Goal: Task Accomplishment & Management: Use online tool/utility

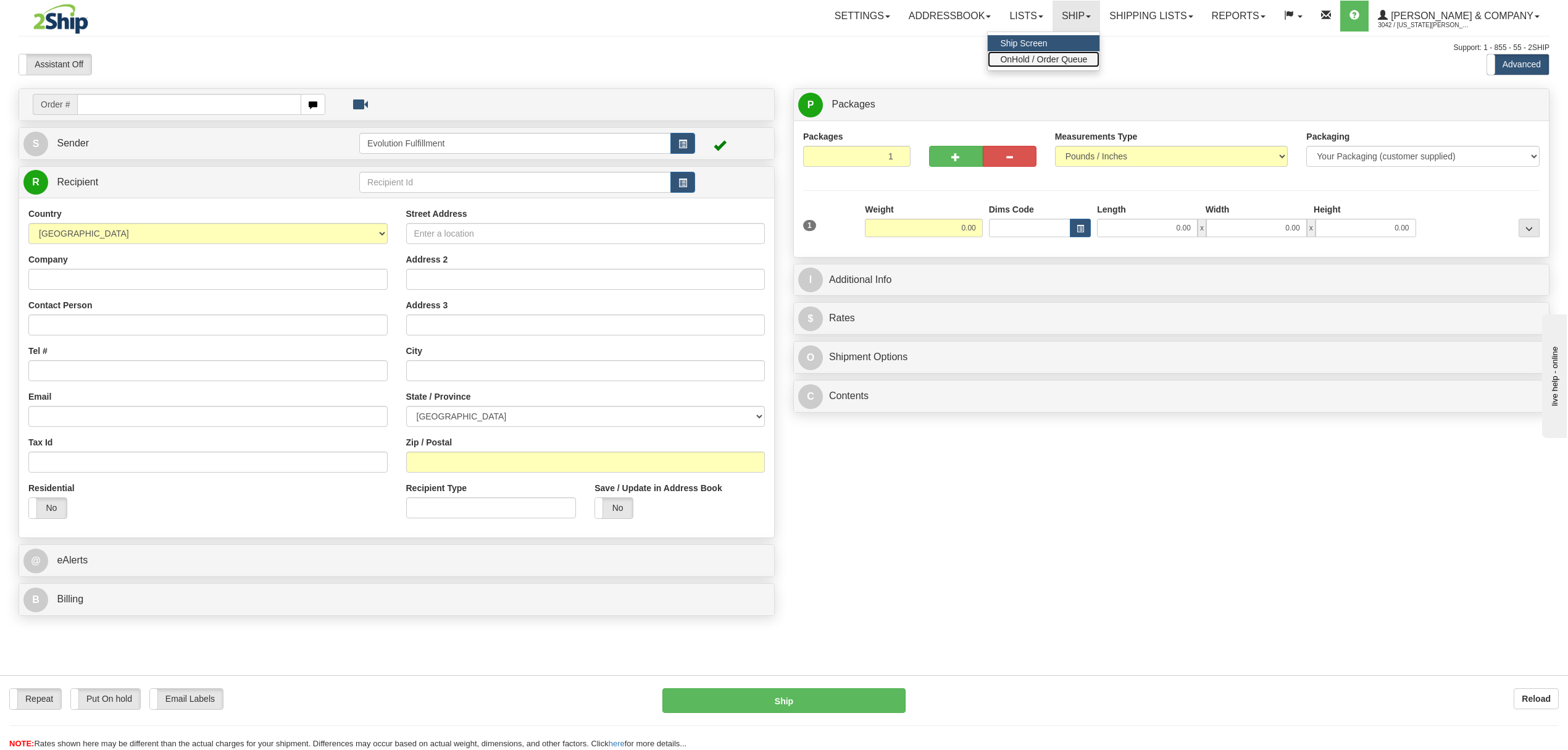
click at [1087, 62] on span "OnHold / Order Queue" at bounding box center [1043, 59] width 87 height 10
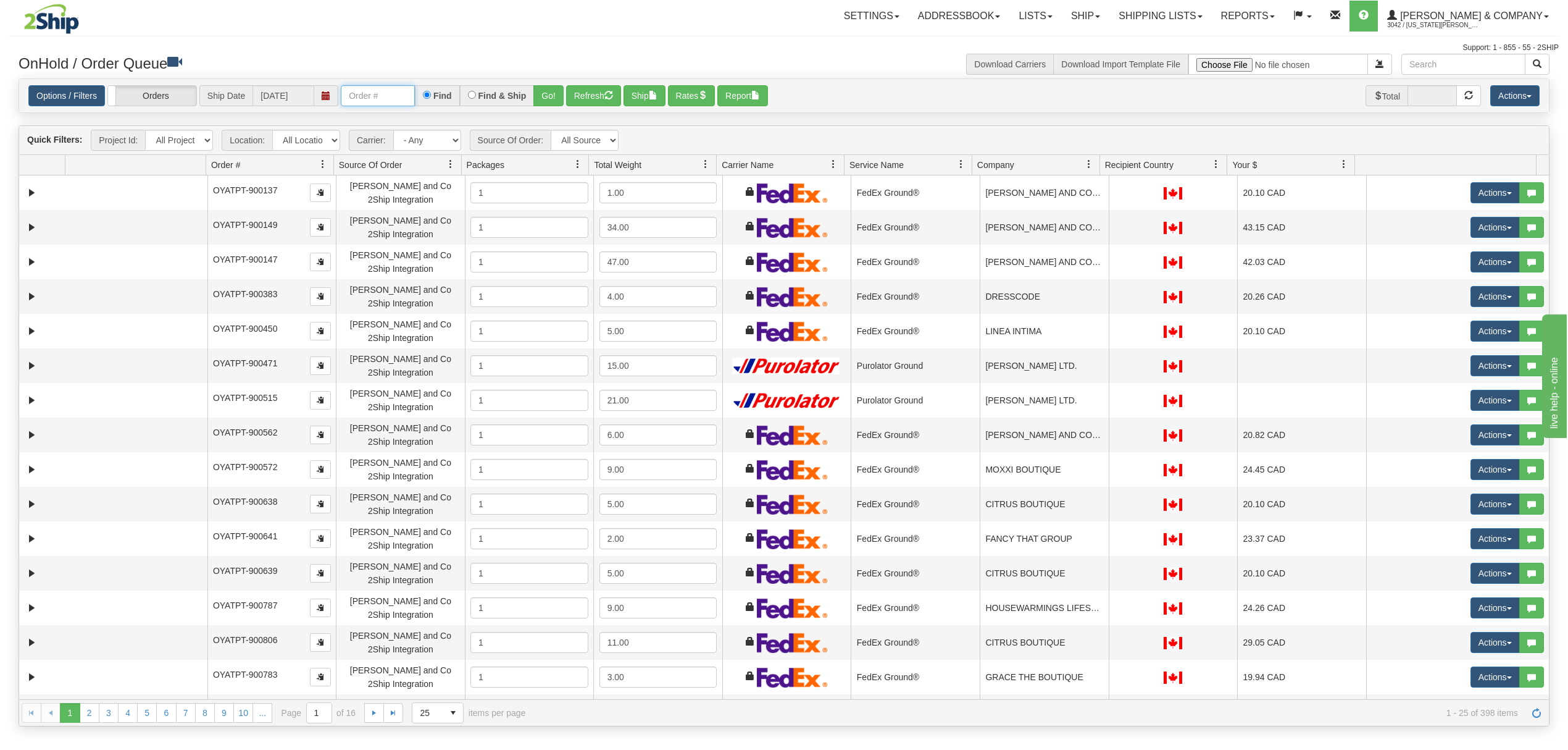
click at [386, 91] on input "text" at bounding box center [378, 95] width 74 height 21
click at [551, 98] on button "Go!" at bounding box center [548, 95] width 30 height 21
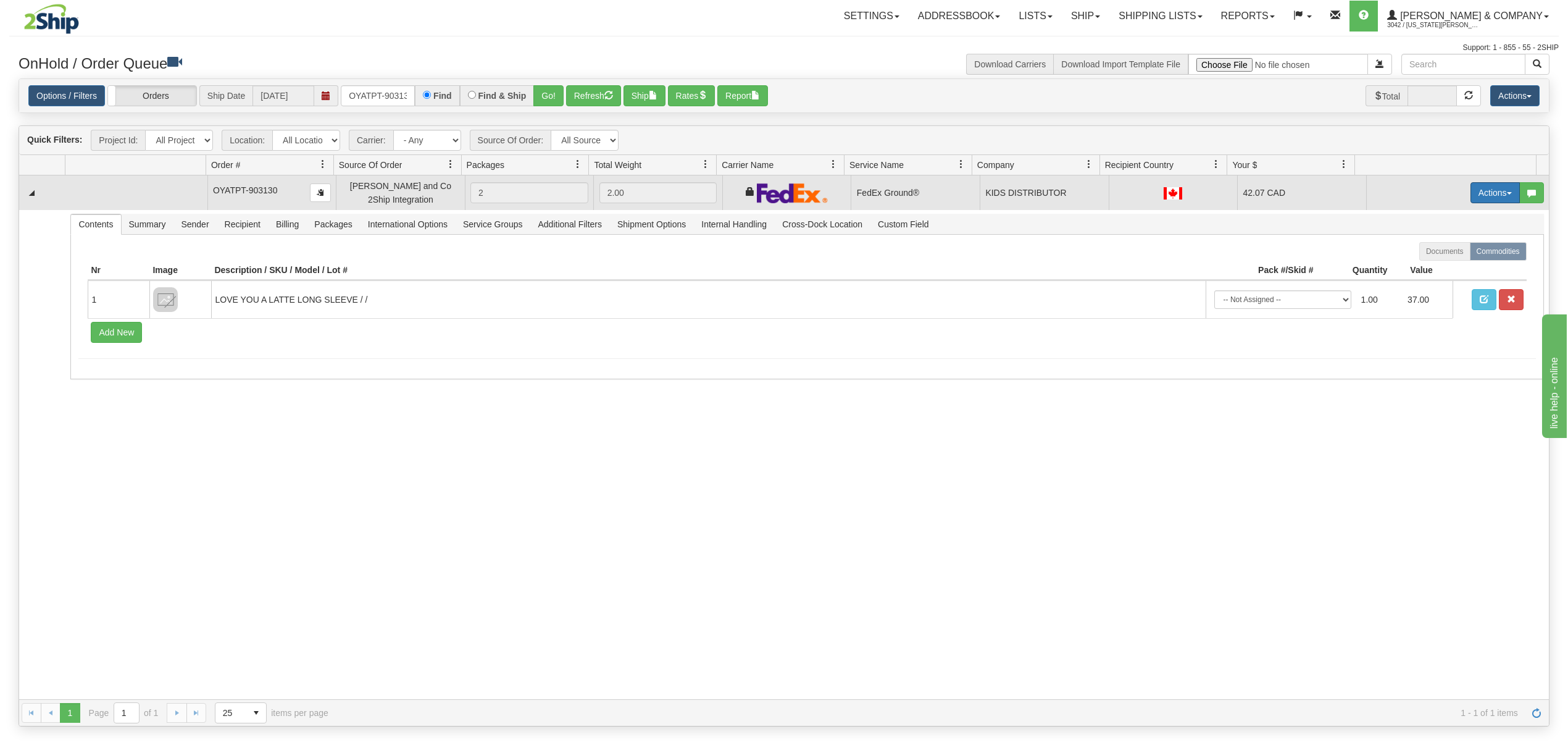
click at [1487, 199] on button "Actions" at bounding box center [1495, 193] width 49 height 21
click at [1448, 268] on link "Ship" at bounding box center [1470, 264] width 98 height 16
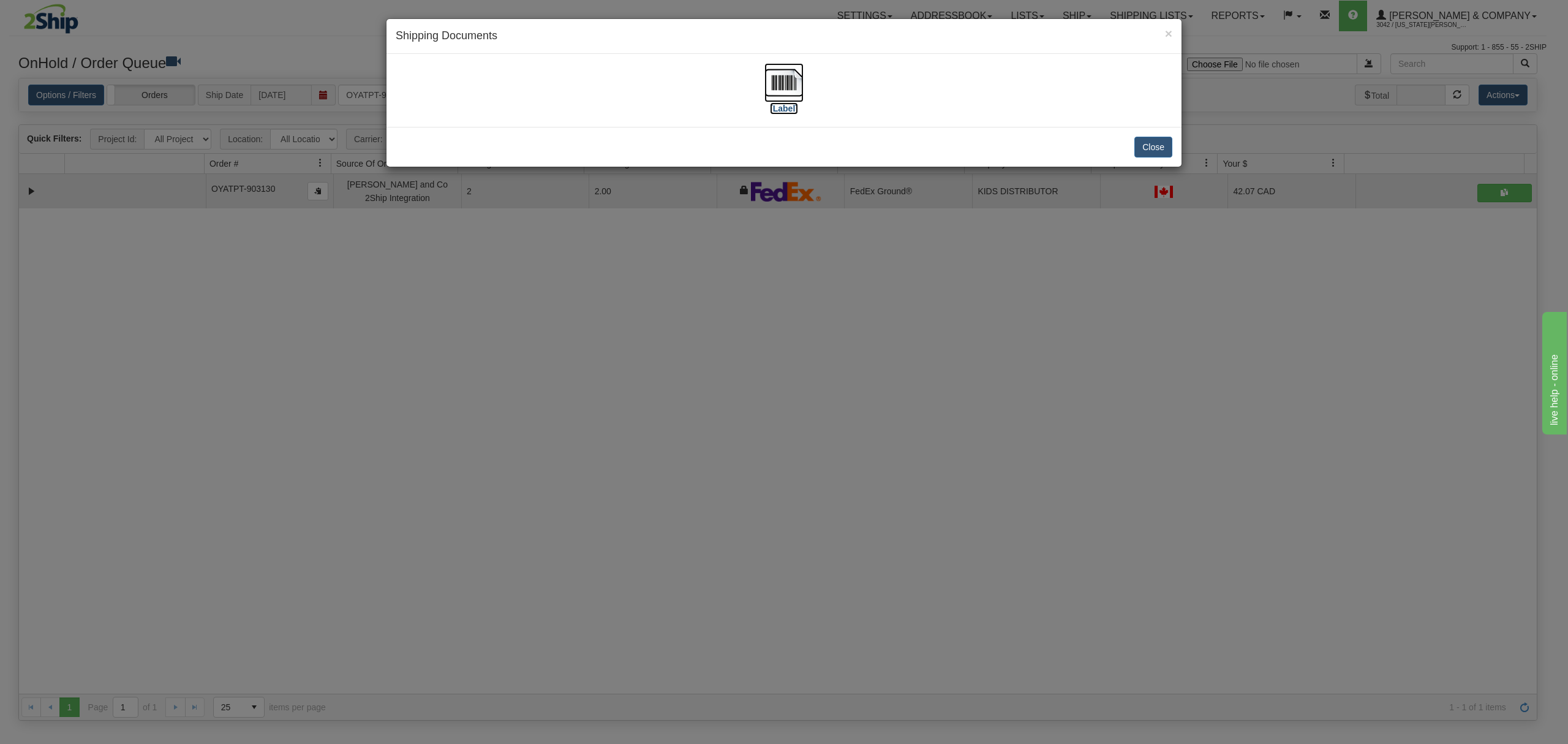
click at [778, 87] on img at bounding box center [784, 82] width 39 height 39
click at [1146, 145] on button "Close" at bounding box center [1153, 147] width 38 height 21
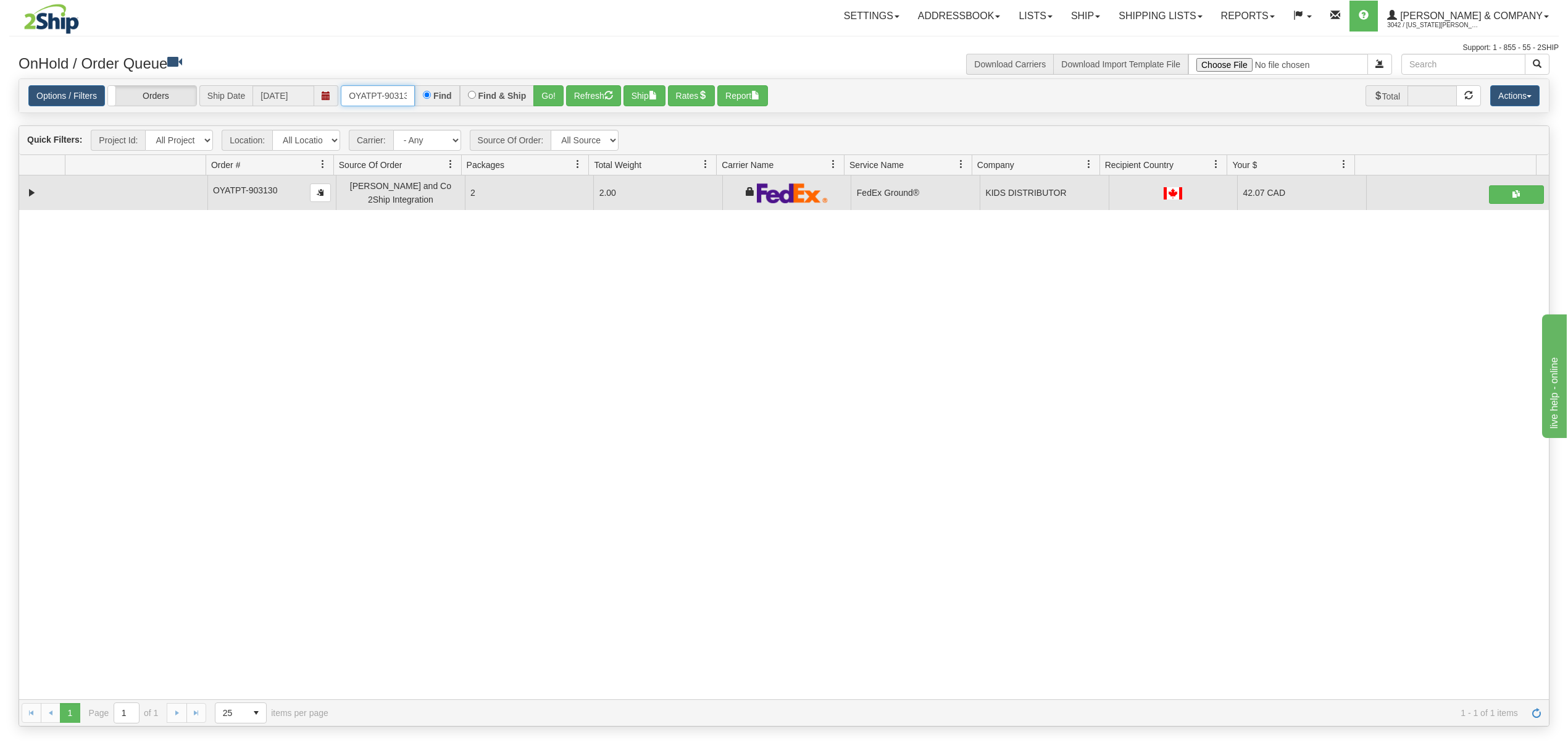
click at [368, 93] on input "OYATPT-903130" at bounding box center [378, 95] width 74 height 21
type input "OMBK18269676"
click at [551, 87] on button "Go!" at bounding box center [548, 95] width 30 height 21
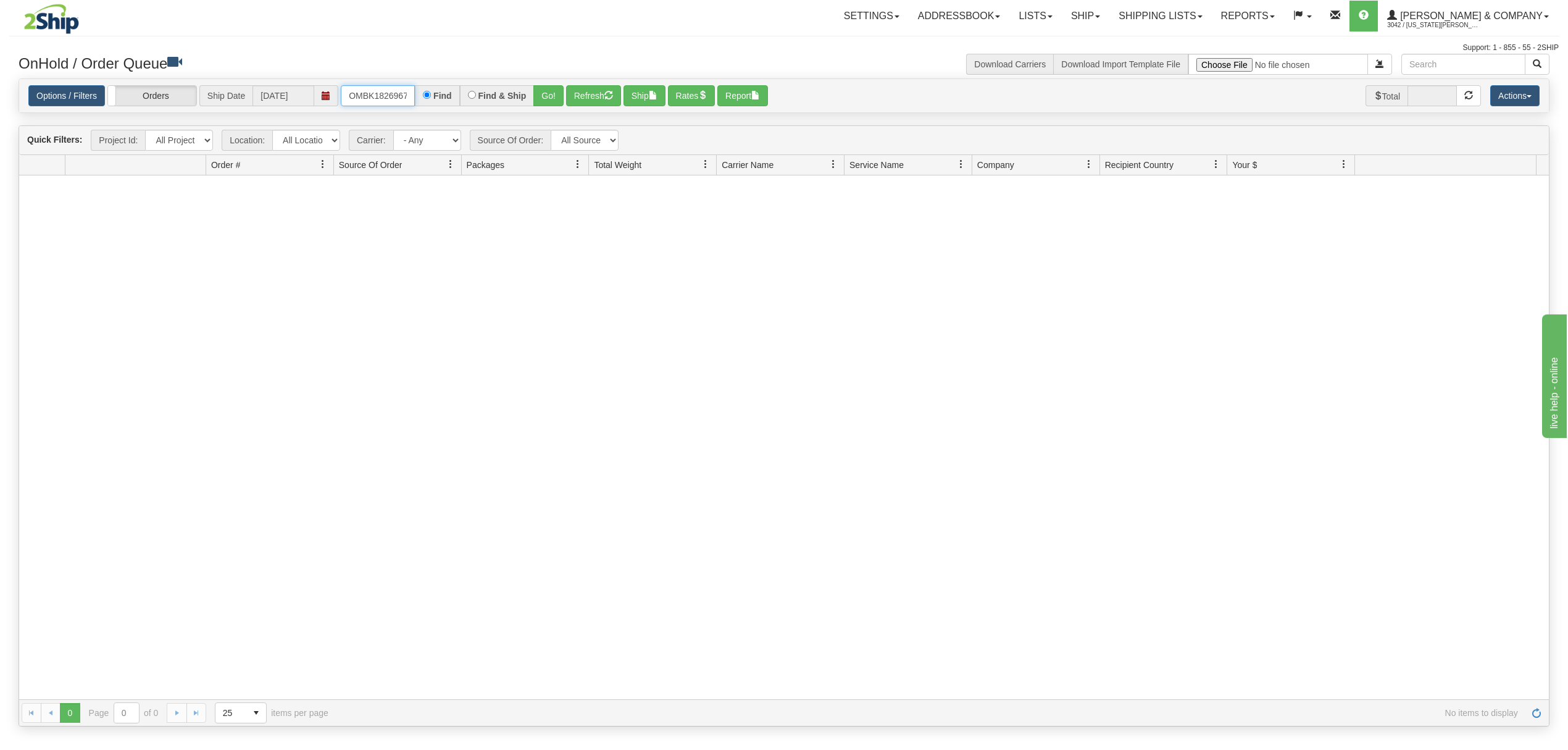
scroll to position [0, 6]
drag, startPoint x: 345, startPoint y: 97, endPoint x: 455, endPoint y: 93, distance: 110.1
click at [455, 93] on div "OMBK18269676 Find Find & Ship Go!" at bounding box center [452, 95] width 223 height 21
click at [1468, 8] on link "Yates & Company 3042 / Montana Yates" at bounding box center [1468, 16] width 180 height 31
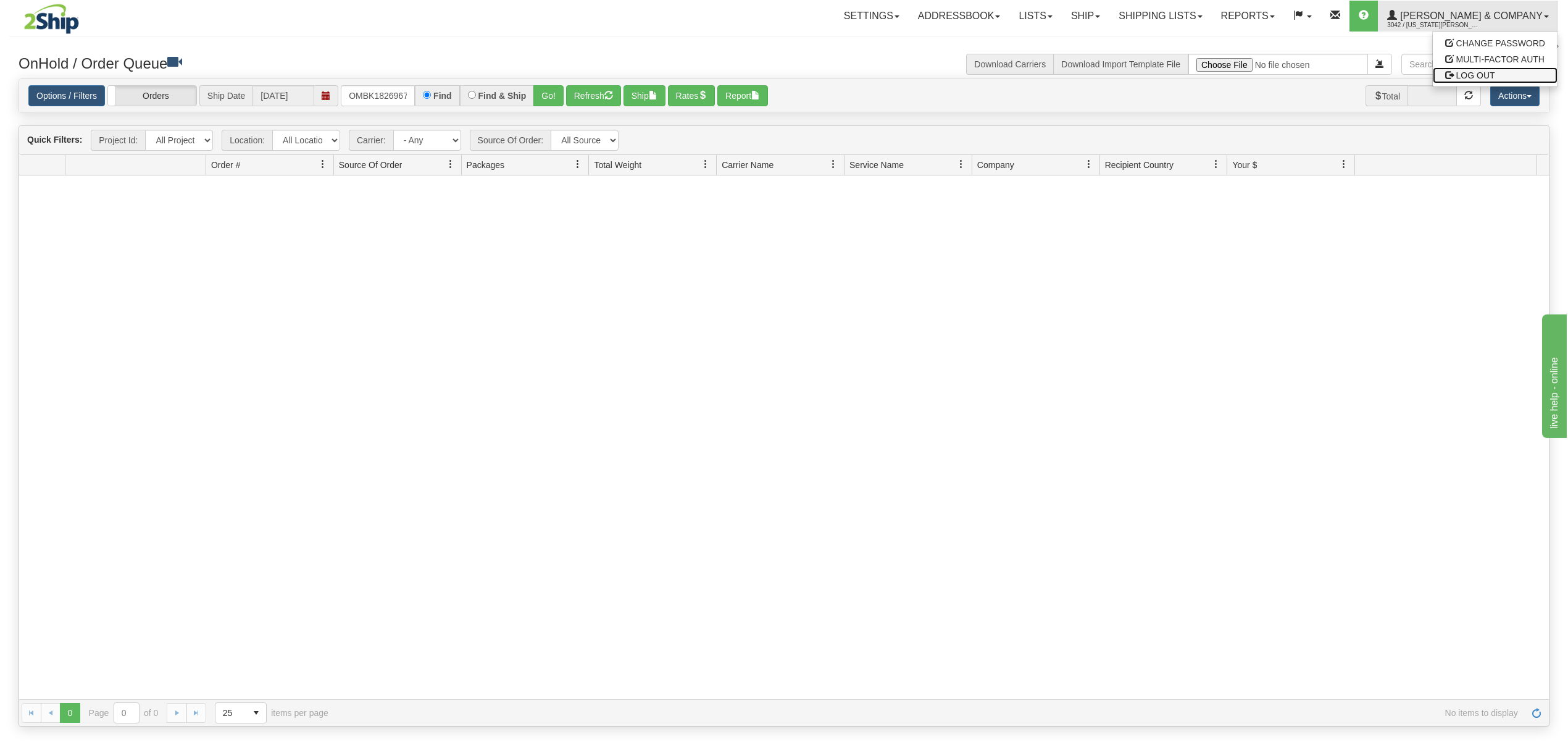
click at [1473, 78] on span "LOG OUT" at bounding box center [1475, 75] width 39 height 10
